Goal: Task Accomplishment & Management: Manage account settings

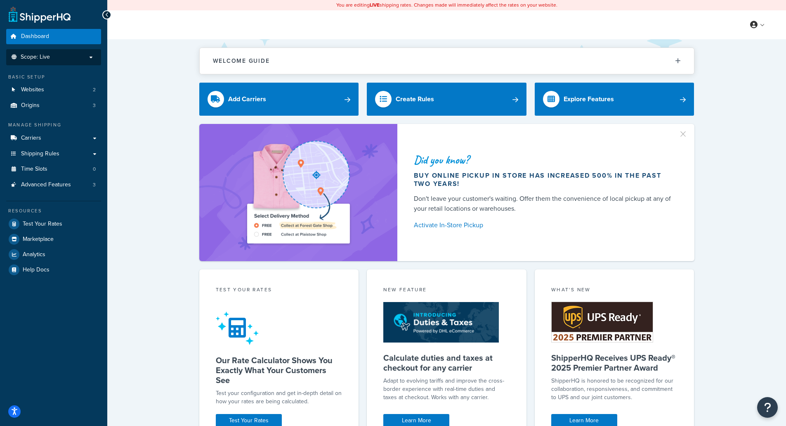
click at [91, 56] on p "Scope: Live" at bounding box center [53, 57] width 87 height 7
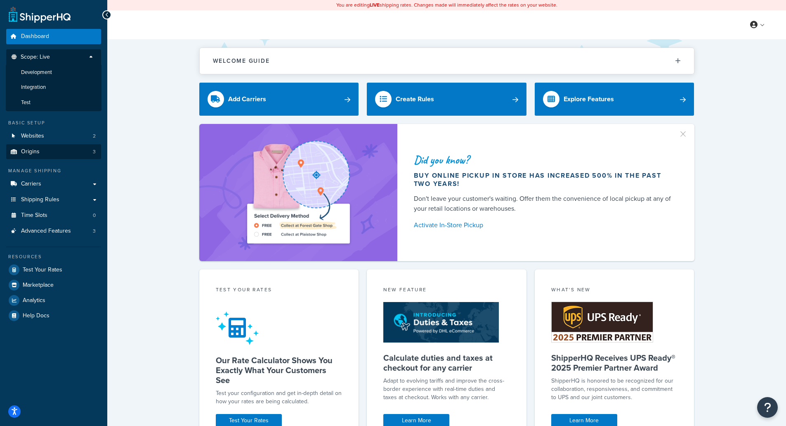
click at [77, 101] on li "Test" at bounding box center [54, 102] width 96 height 15
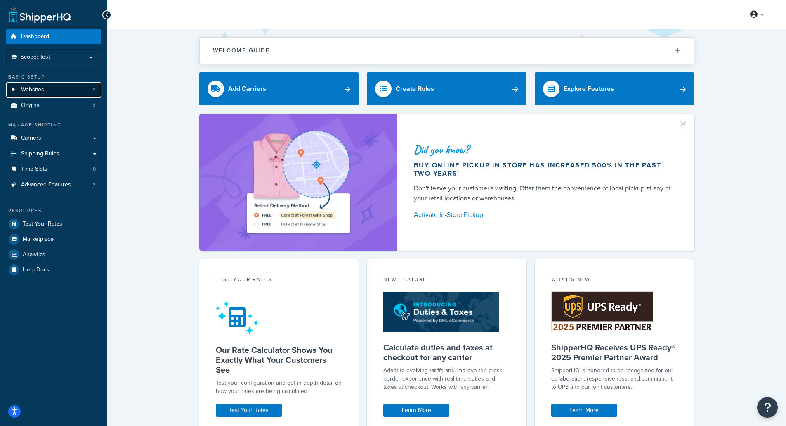
click at [65, 93] on link "Websites 2" at bounding box center [53, 89] width 95 height 15
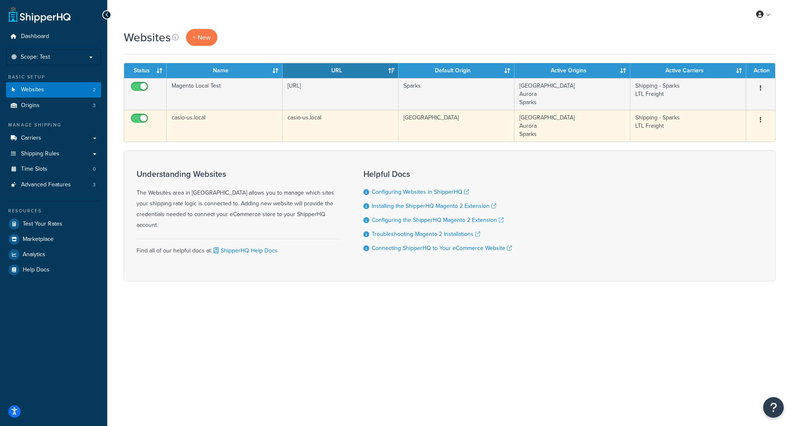
click at [764, 128] on td "Edit Duplicate Delete" at bounding box center [761, 126] width 29 height 32
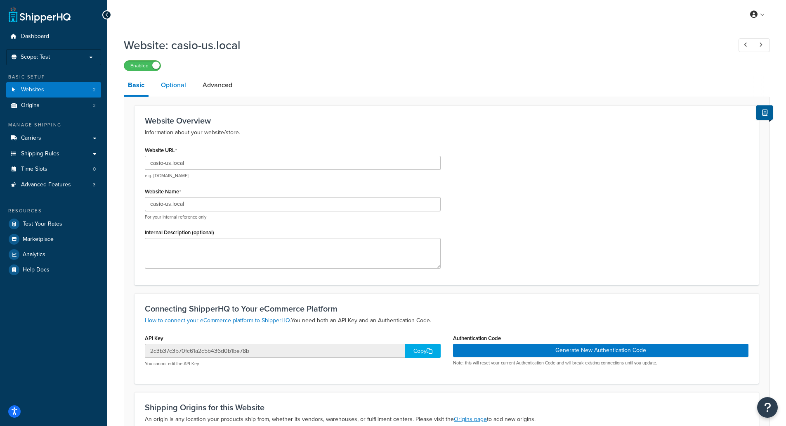
click at [177, 85] on link "Optional" at bounding box center [173, 85] width 33 height 20
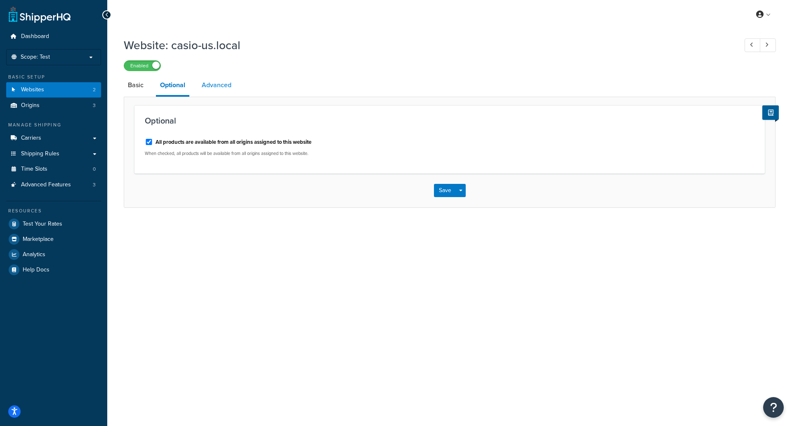
click at [228, 81] on link "Advanced" at bounding box center [217, 85] width 38 height 20
